Goal: Navigation & Orientation: Understand site structure

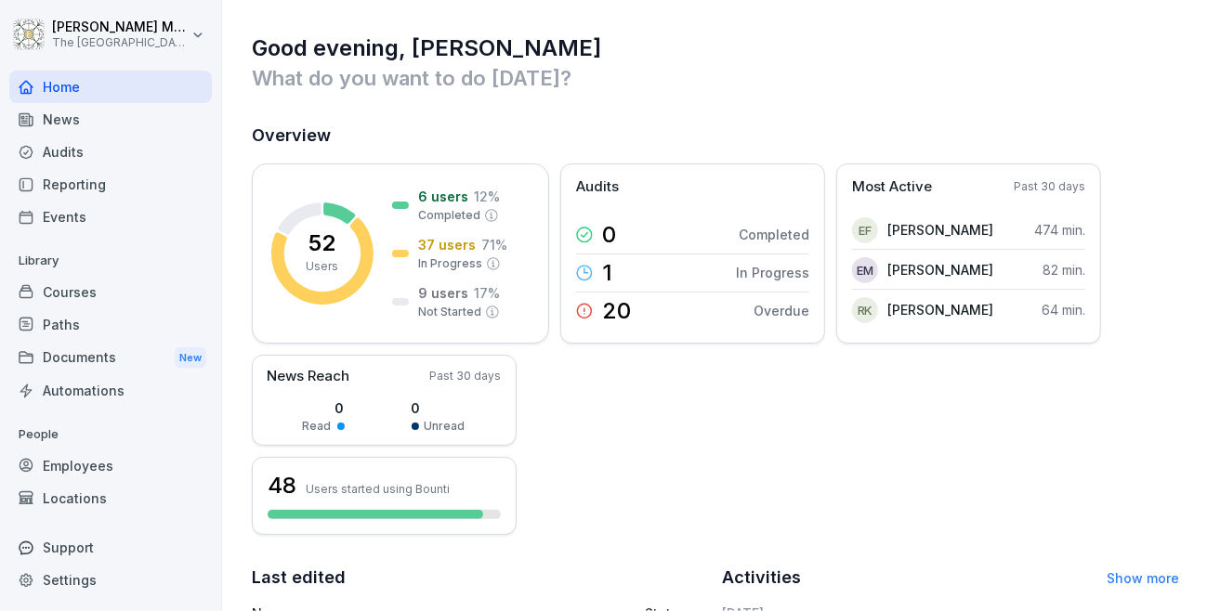
click at [59, 115] on div "News" at bounding box center [110, 119] width 202 height 33
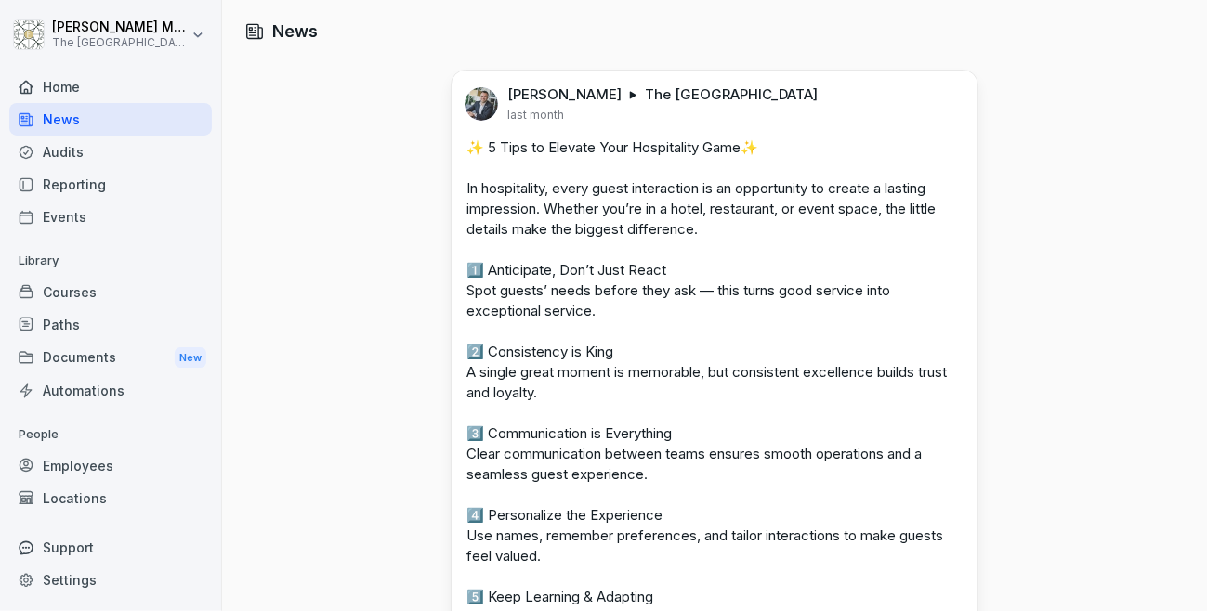
click at [79, 148] on div "Audits" at bounding box center [110, 152] width 202 height 33
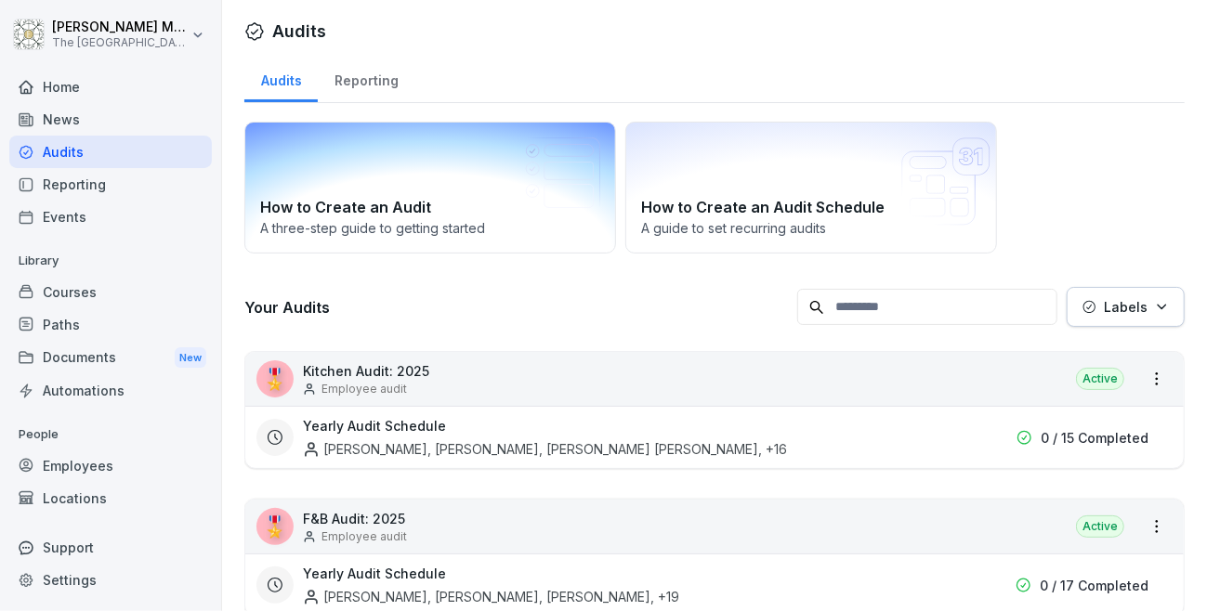
click at [394, 178] on div "How to Create an Audit A three-[PERSON_NAME] to getting started" at bounding box center [430, 188] width 372 height 132
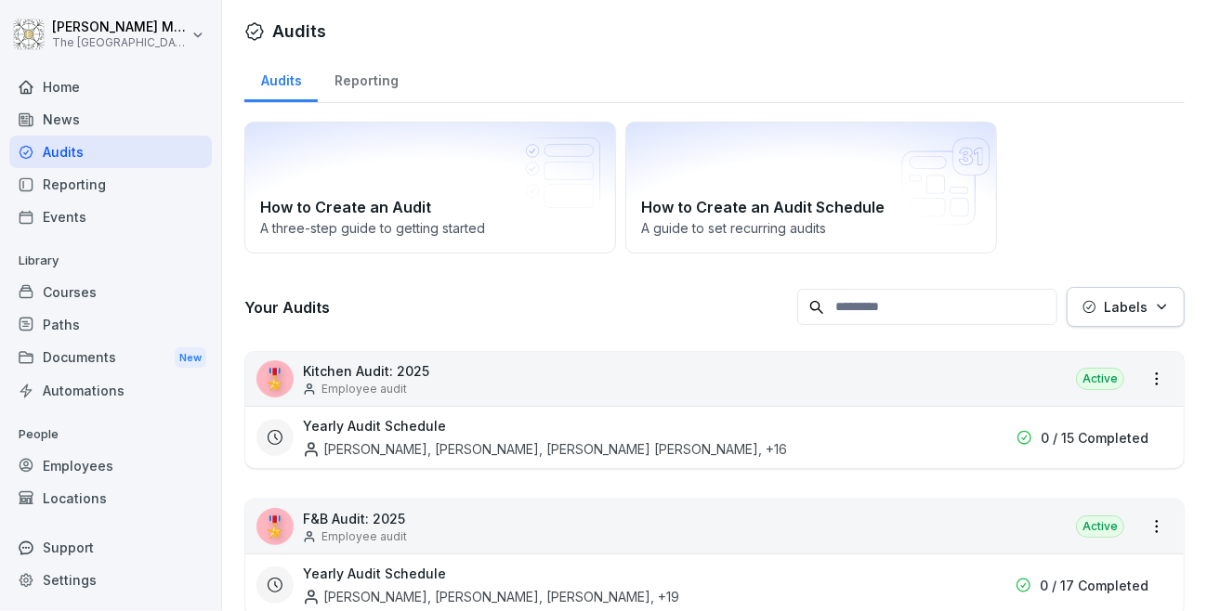
scroll to position [63, 0]
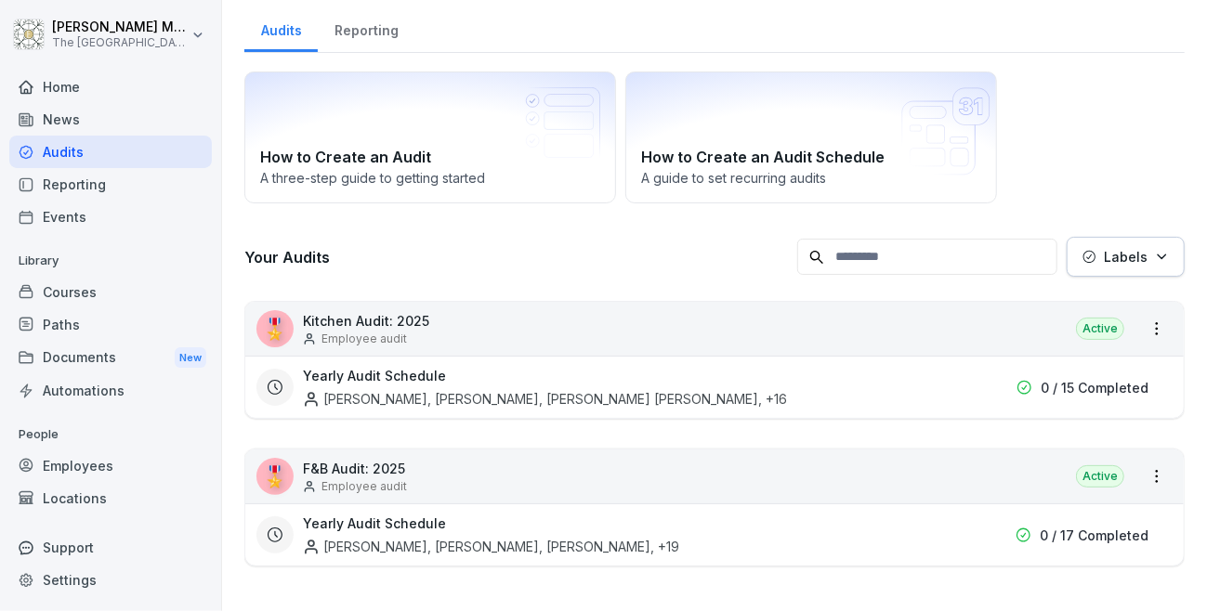
click at [129, 180] on div "Reporting" at bounding box center [110, 184] width 202 height 33
